Goal: Check status

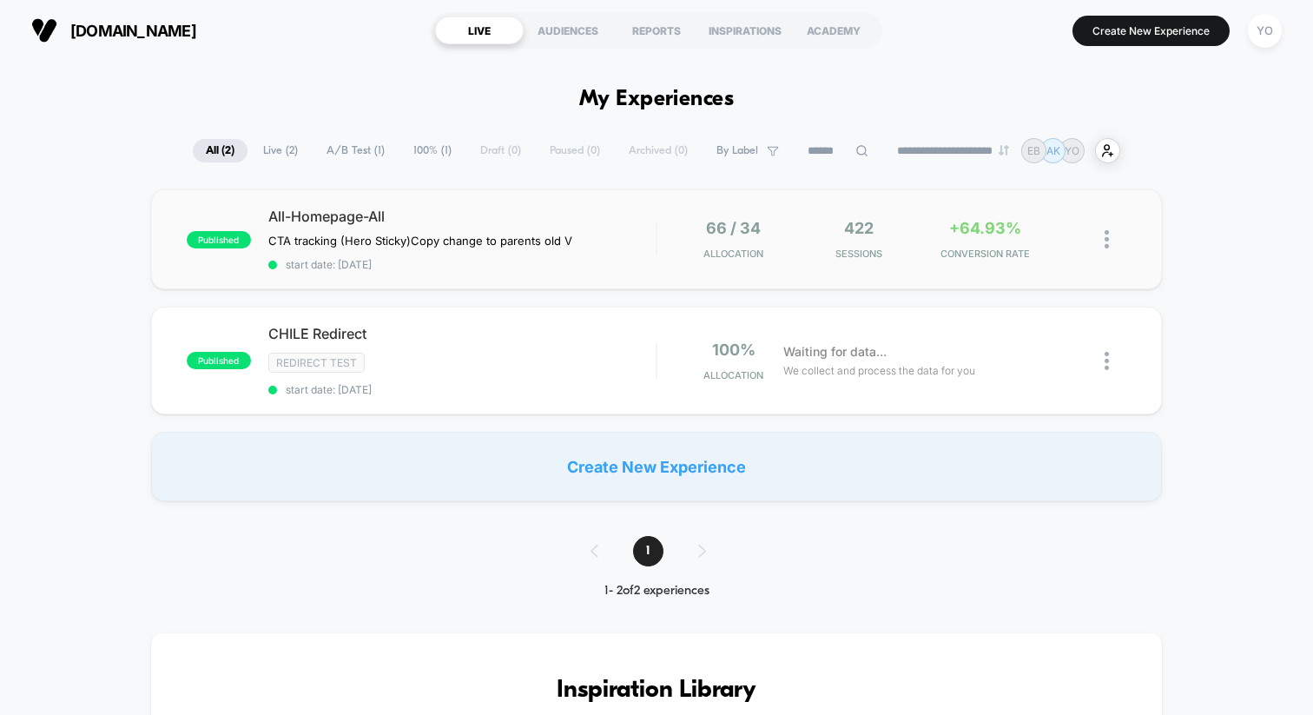
click at [558, 220] on span "All-Homepage-All" at bounding box center [461, 216] width 387 height 17
